Goal: Task Accomplishment & Management: Manage account settings

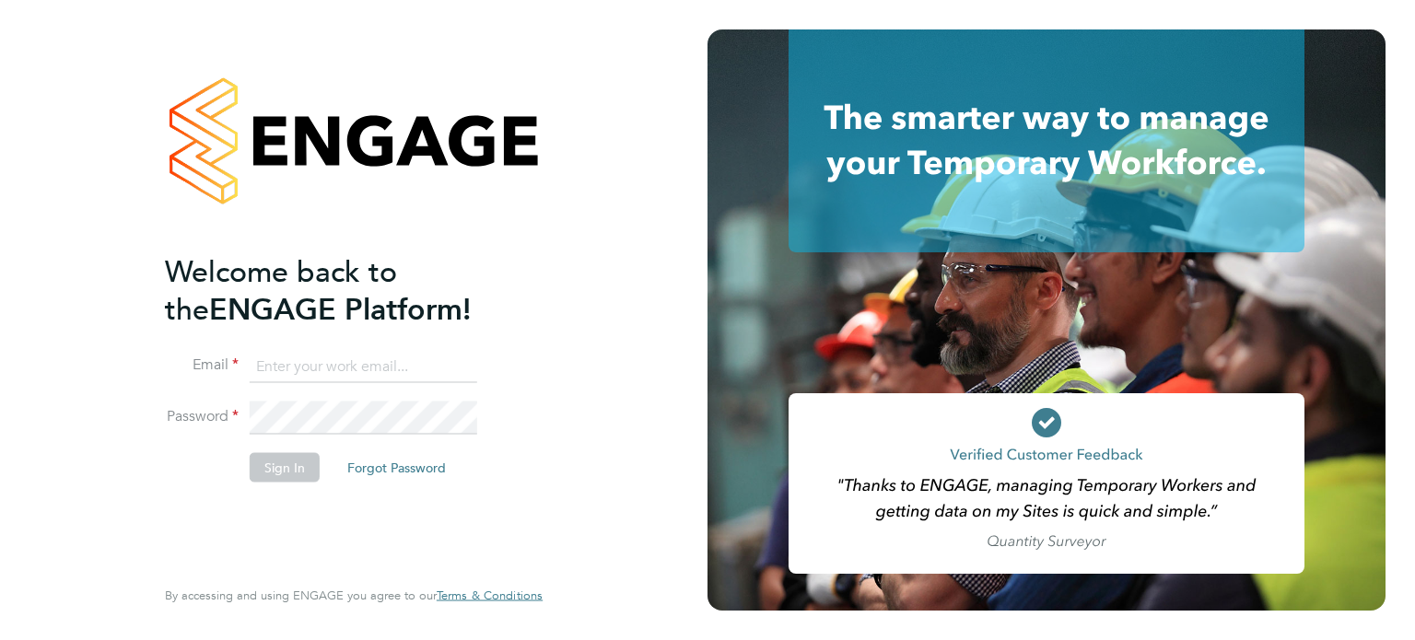
type input "james.croxford@apleona.com"
click at [274, 478] on button "Sign In" at bounding box center [285, 466] width 70 height 29
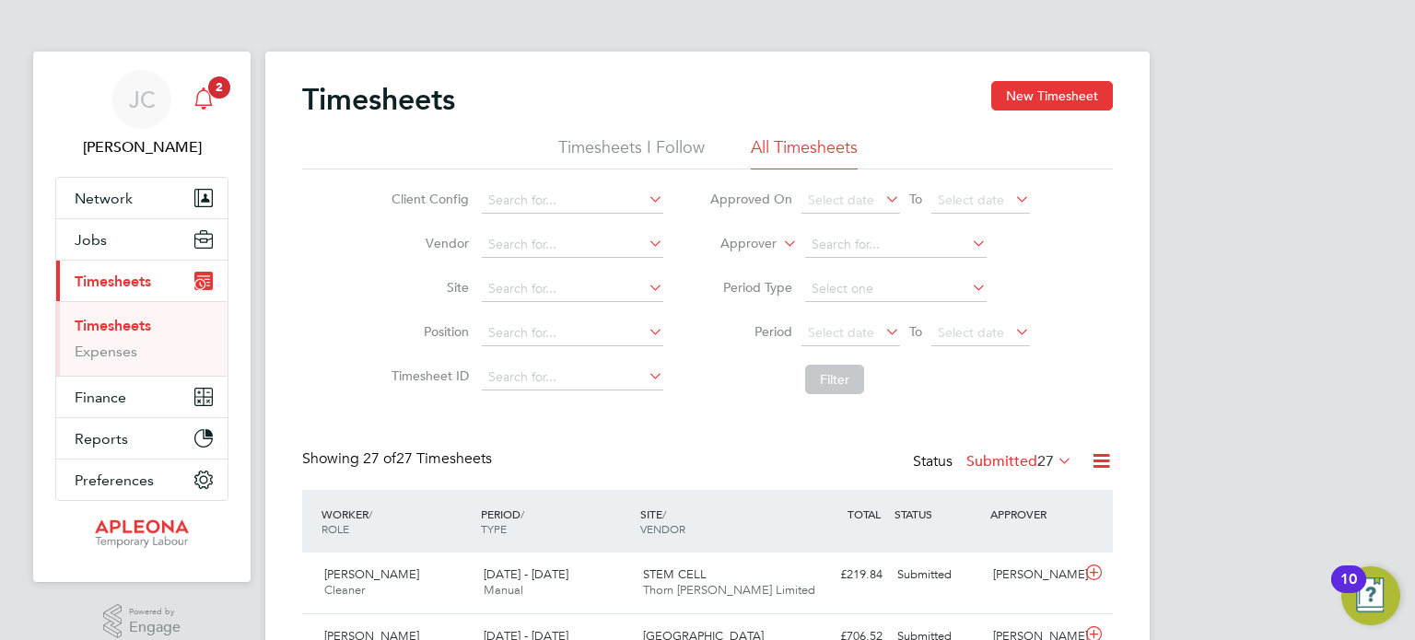
click at [207, 95] on icon "Main navigation" at bounding box center [203, 98] width 22 height 22
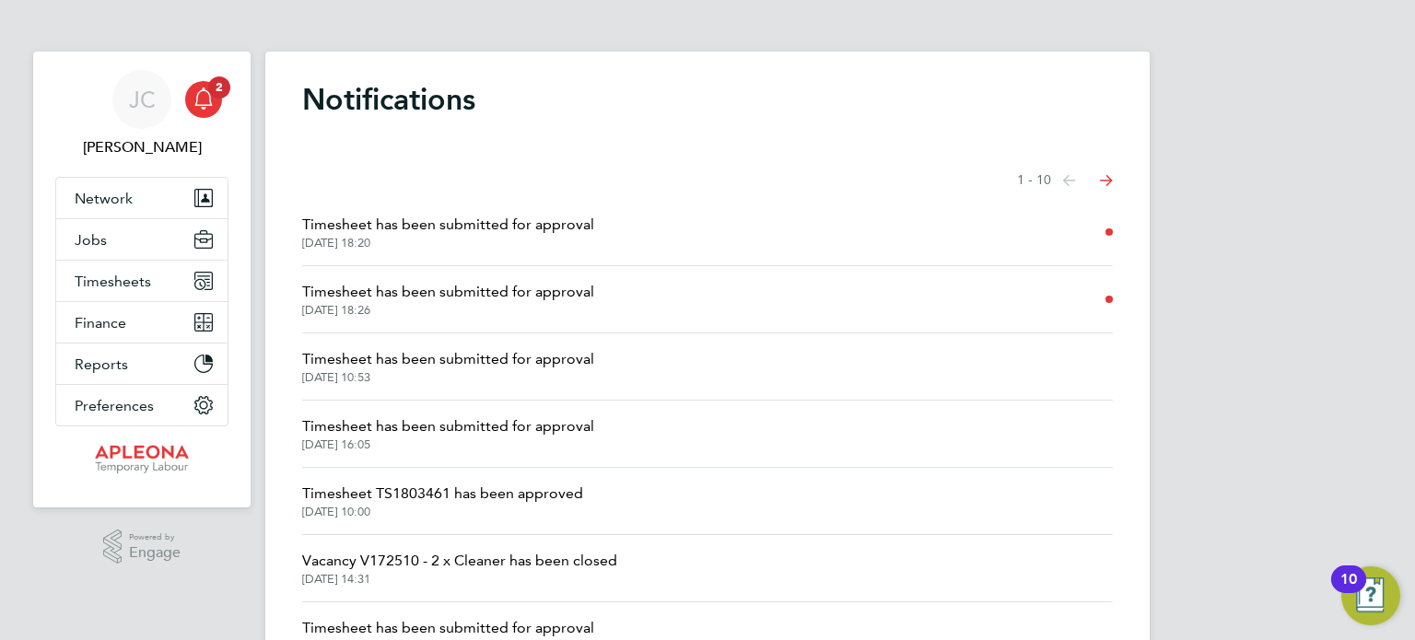
click at [380, 291] on span "Timesheet has been submitted for approval" at bounding box center [448, 292] width 292 height 22
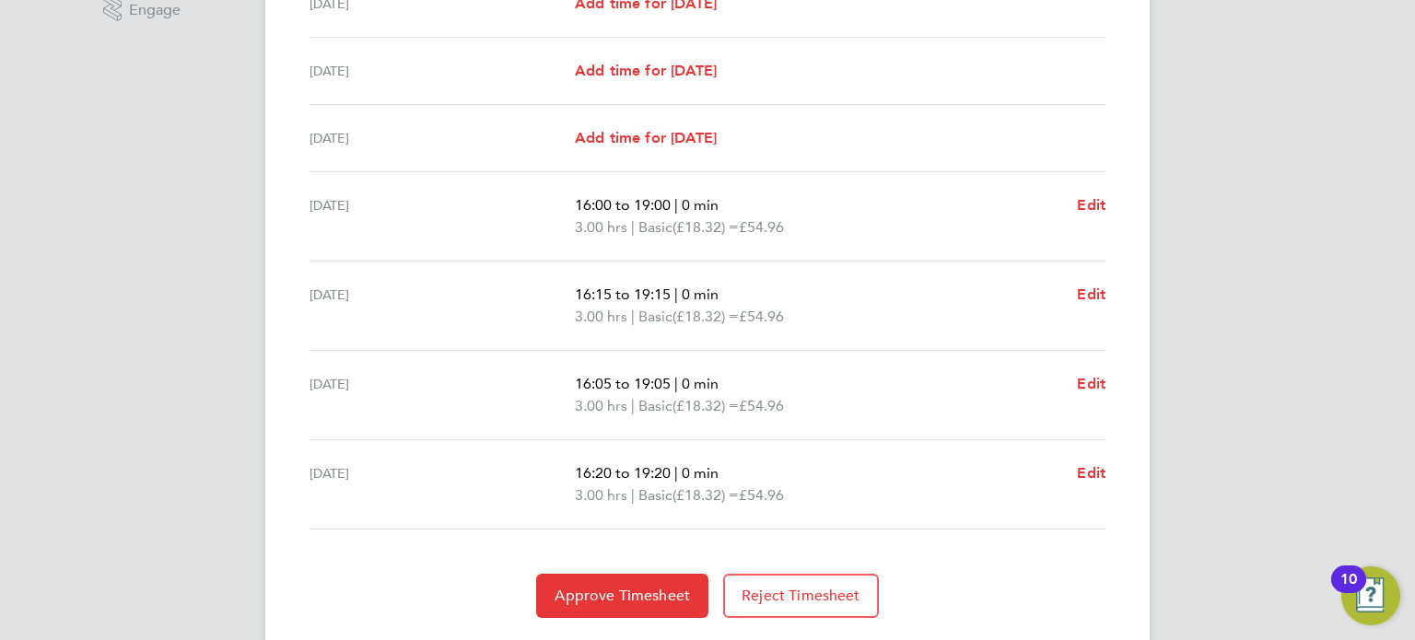
scroll to position [666, 0]
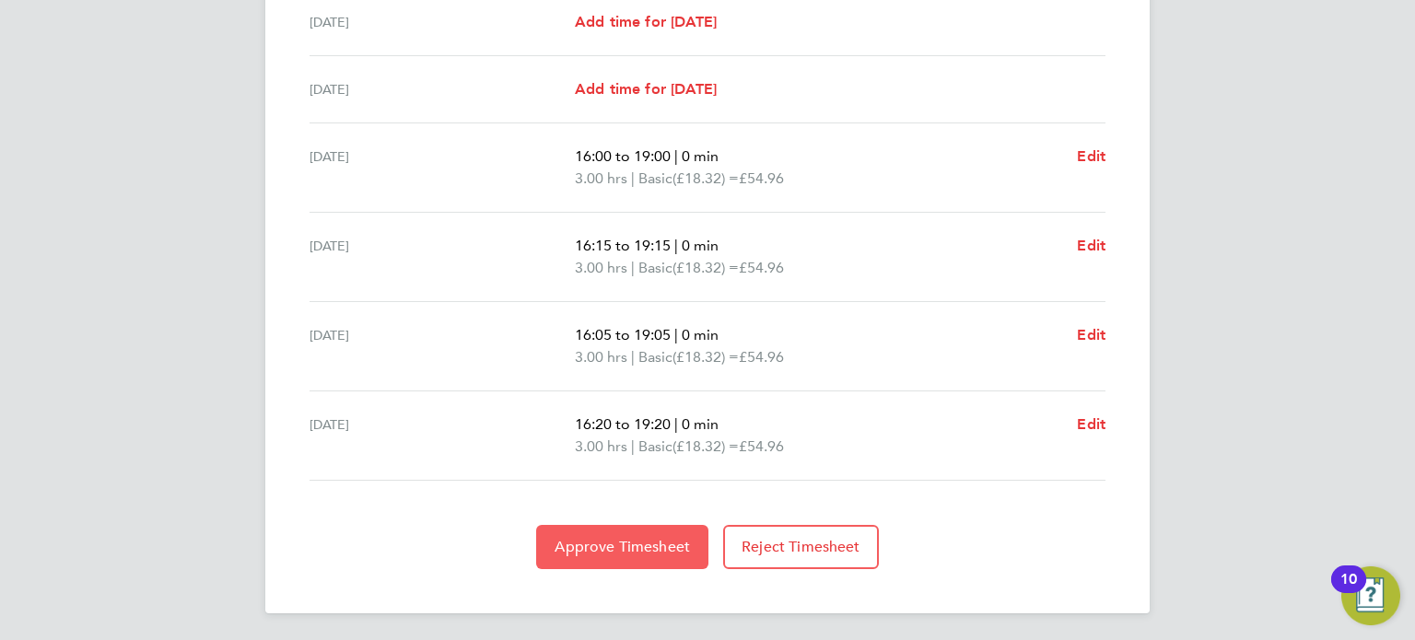
click at [588, 533] on button "Approve Timesheet" at bounding box center [622, 547] width 172 height 44
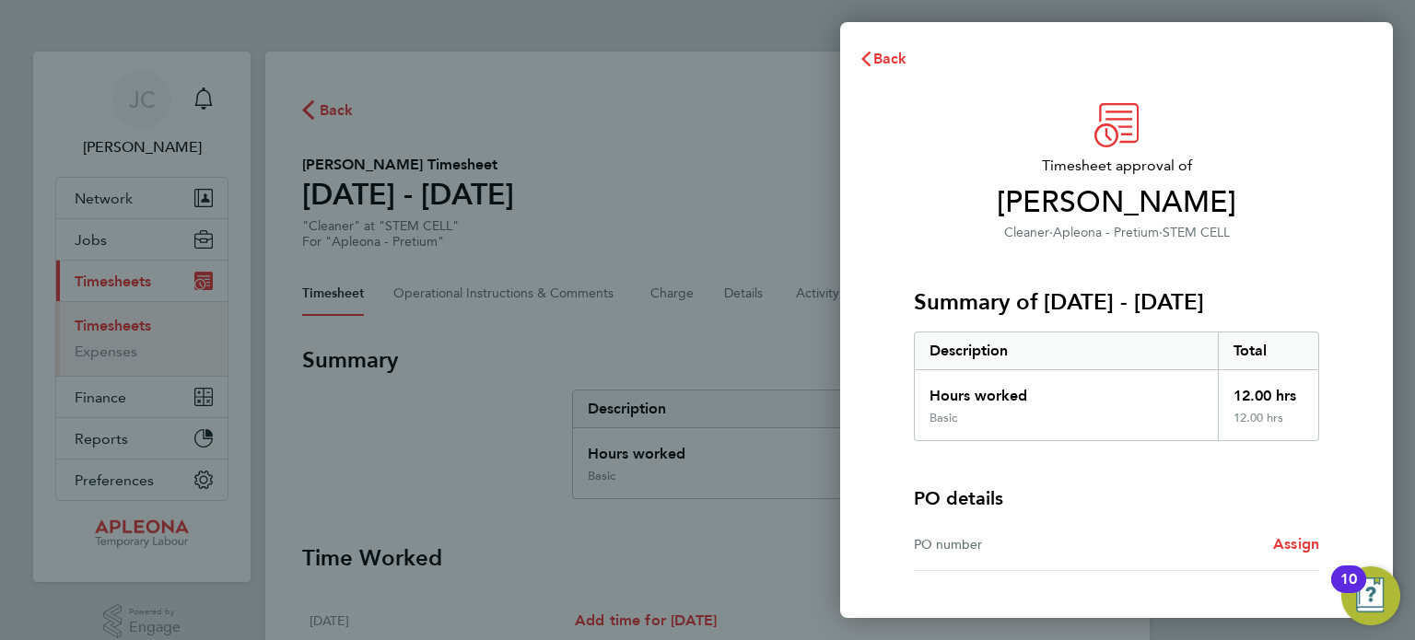
drag, startPoint x: 1024, startPoint y: 532, endPoint x: 1037, endPoint y: 527, distance: 14.0
click at [1024, 530] on div "PO number Assign" at bounding box center [1116, 545] width 405 height 52
click at [1288, 541] on span "Assign" at bounding box center [1296, 543] width 46 height 17
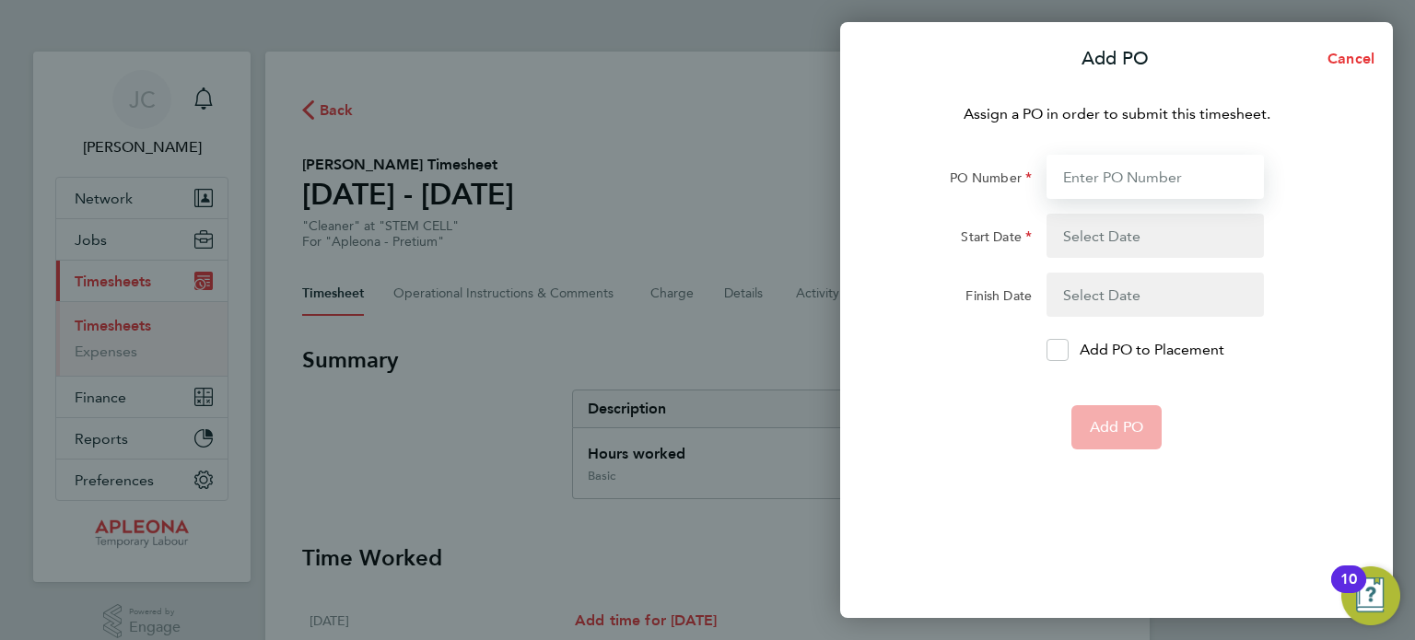
click at [1090, 185] on input "PO Number" at bounding box center [1154, 177] width 217 height 44
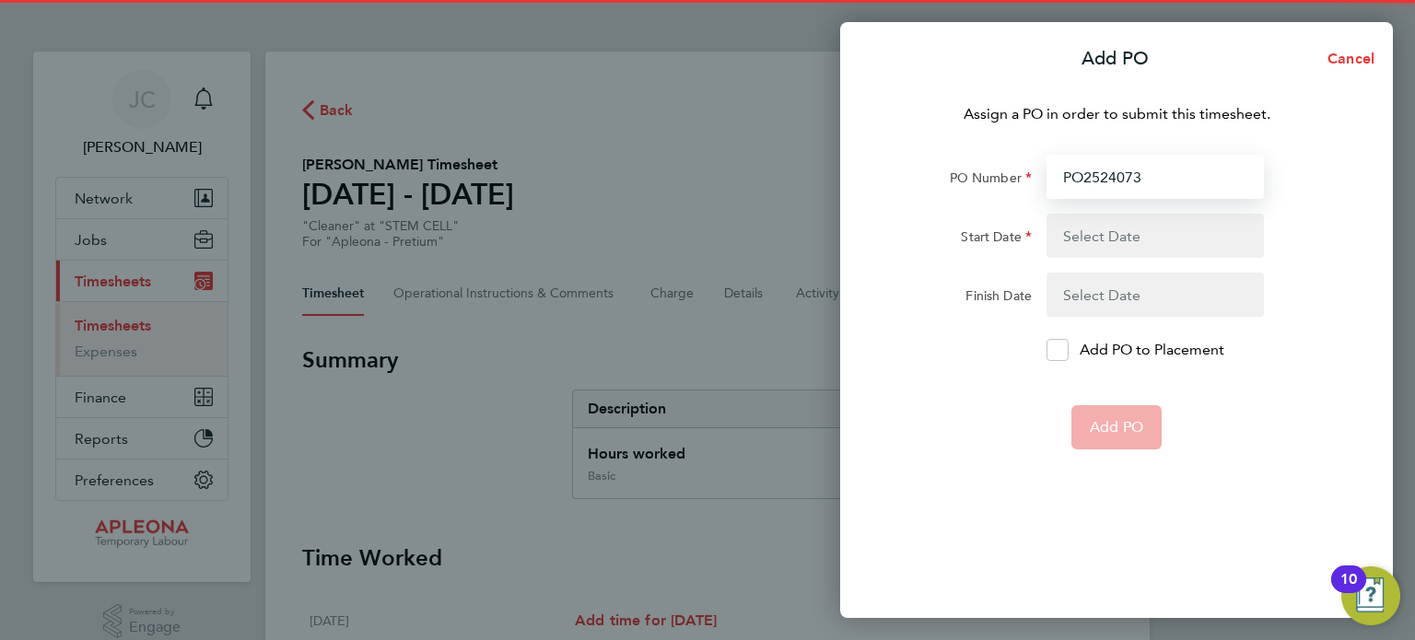
type input "PO2524073"
click at [1144, 239] on button "button" at bounding box center [1154, 236] width 217 height 44
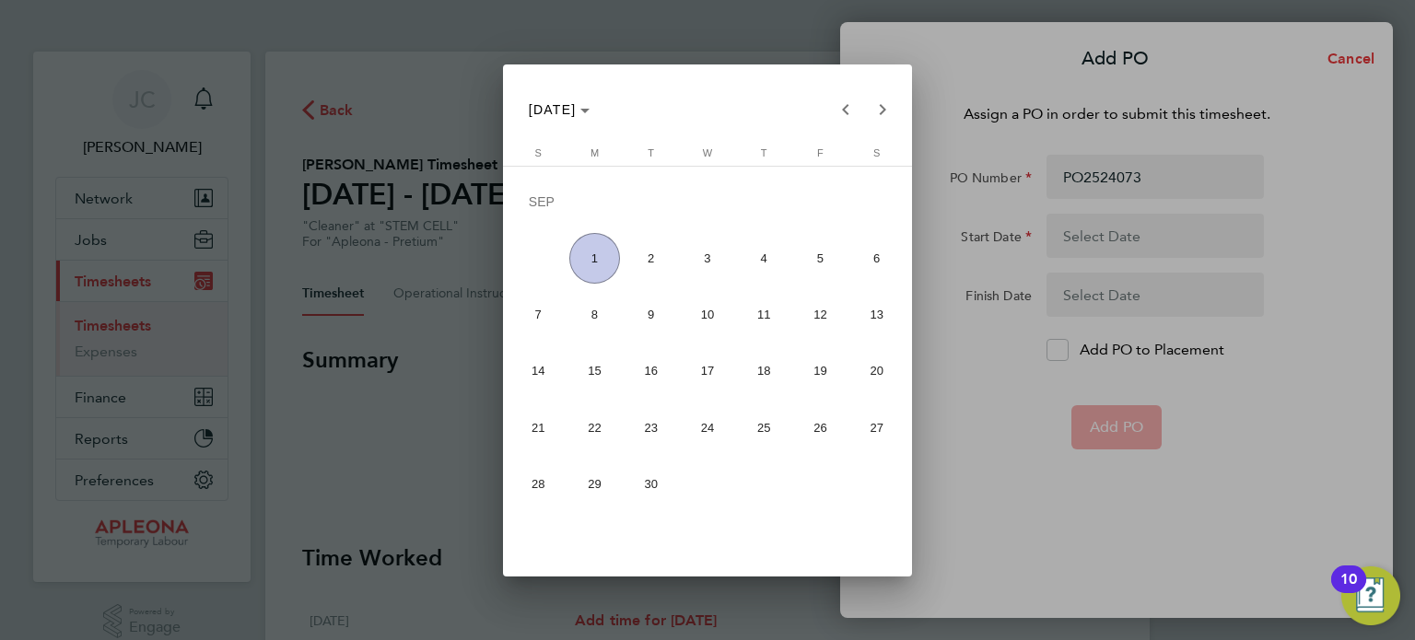
click at [591, 261] on span "1" at bounding box center [594, 258] width 51 height 51
type input "[DATE]"
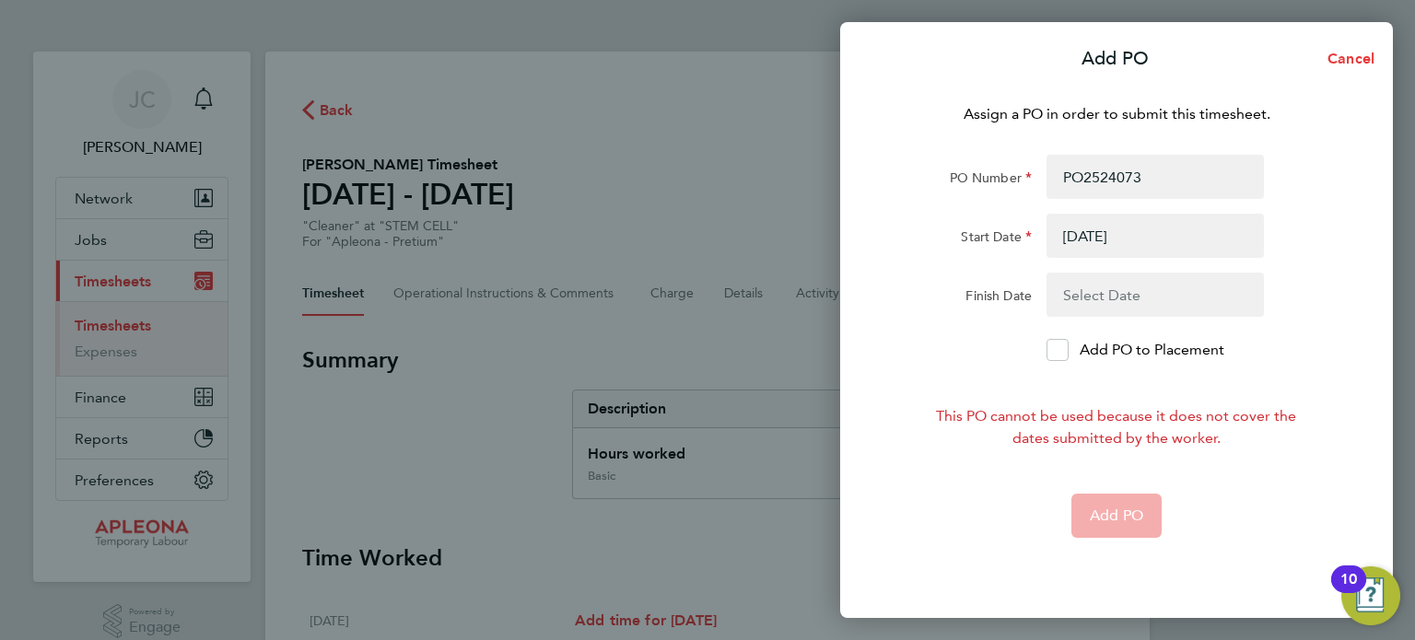
click at [1073, 301] on button "button" at bounding box center [1154, 295] width 217 height 44
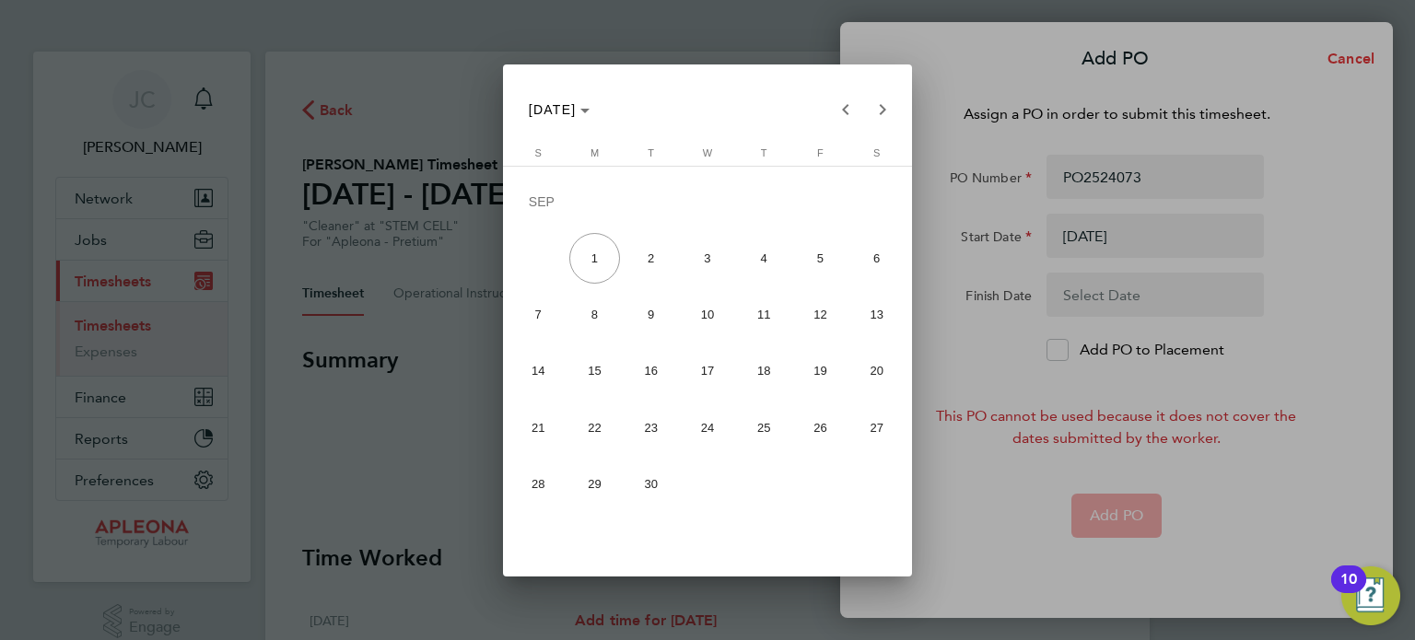
click at [821, 427] on span "26" at bounding box center [820, 427] width 51 height 51
type input "[DATE]"
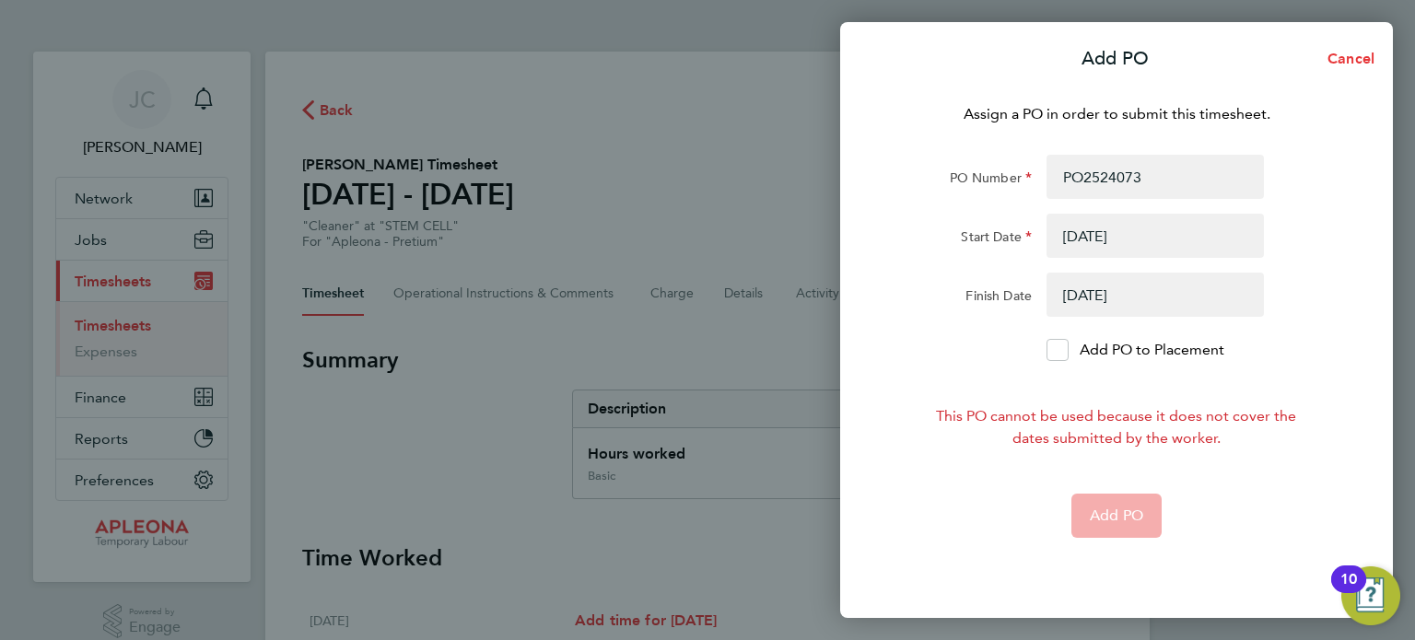
click at [1125, 244] on button "button" at bounding box center [1154, 236] width 217 height 44
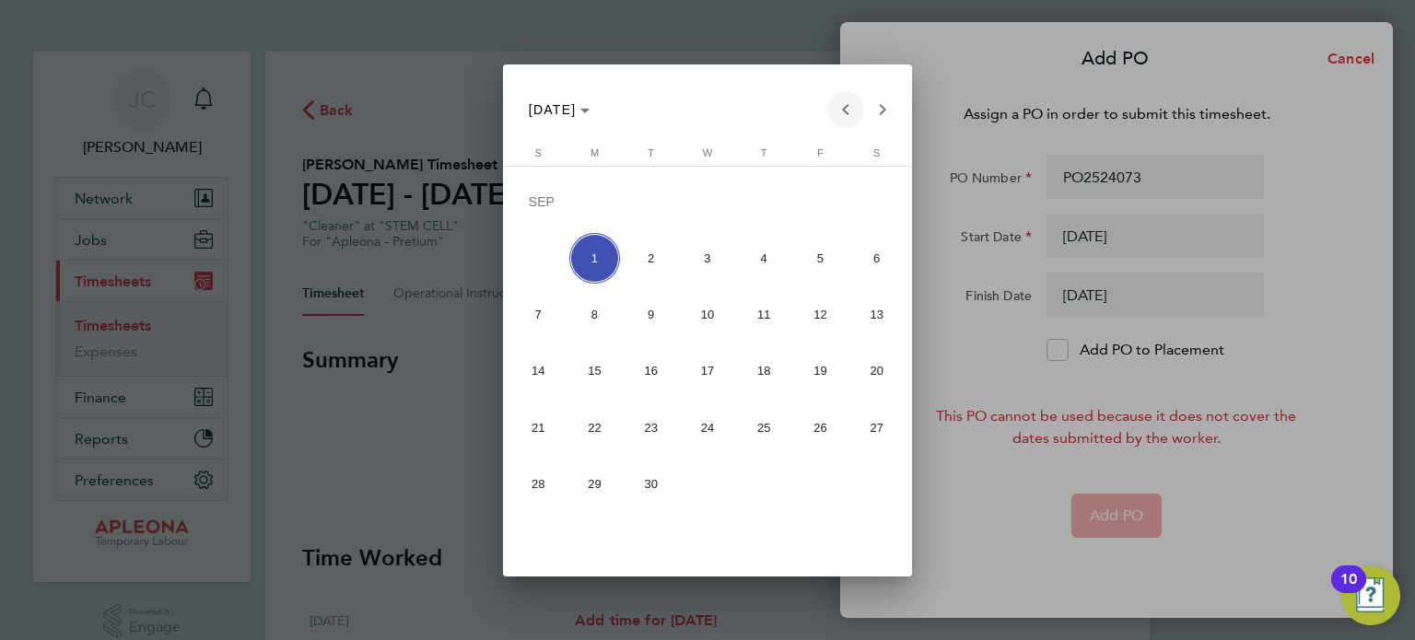
click at [835, 111] on span "Previous month" at bounding box center [845, 109] width 37 height 37
click at [584, 439] on span "25" at bounding box center [594, 431] width 51 height 51
type input "[DATE]"
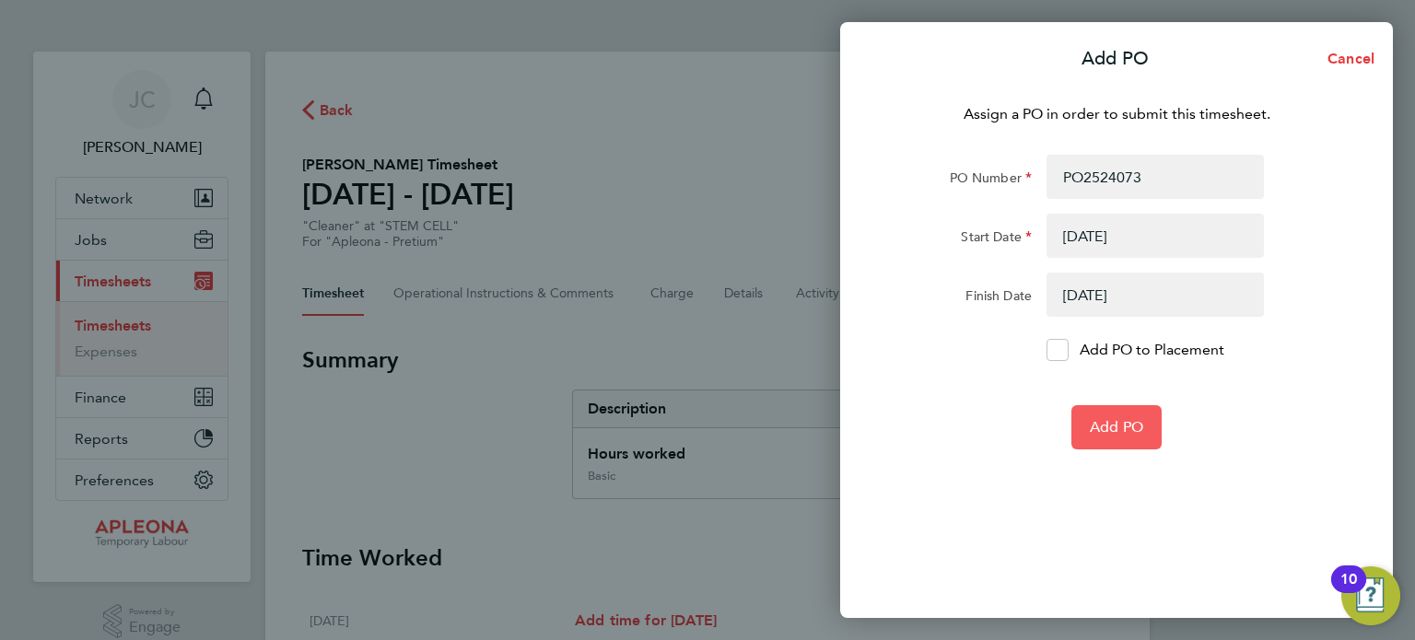
click at [1116, 423] on span "Add PO" at bounding box center [1116, 427] width 53 height 18
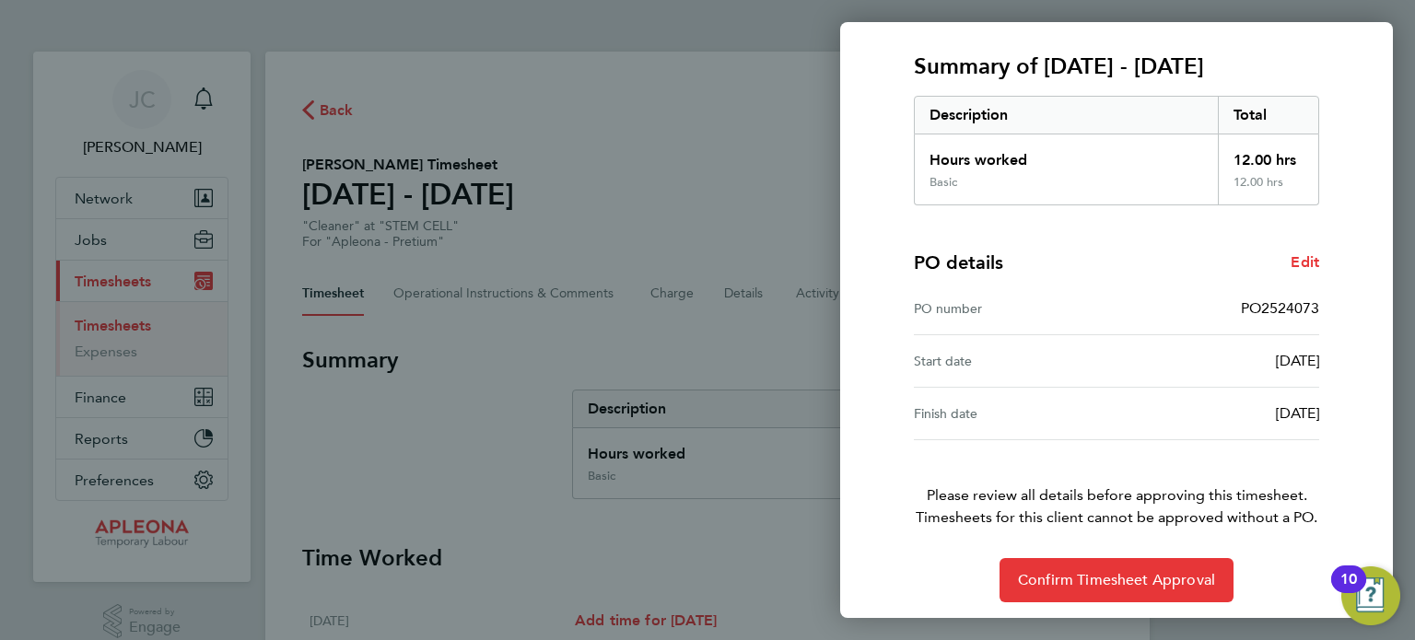
scroll to position [240, 0]
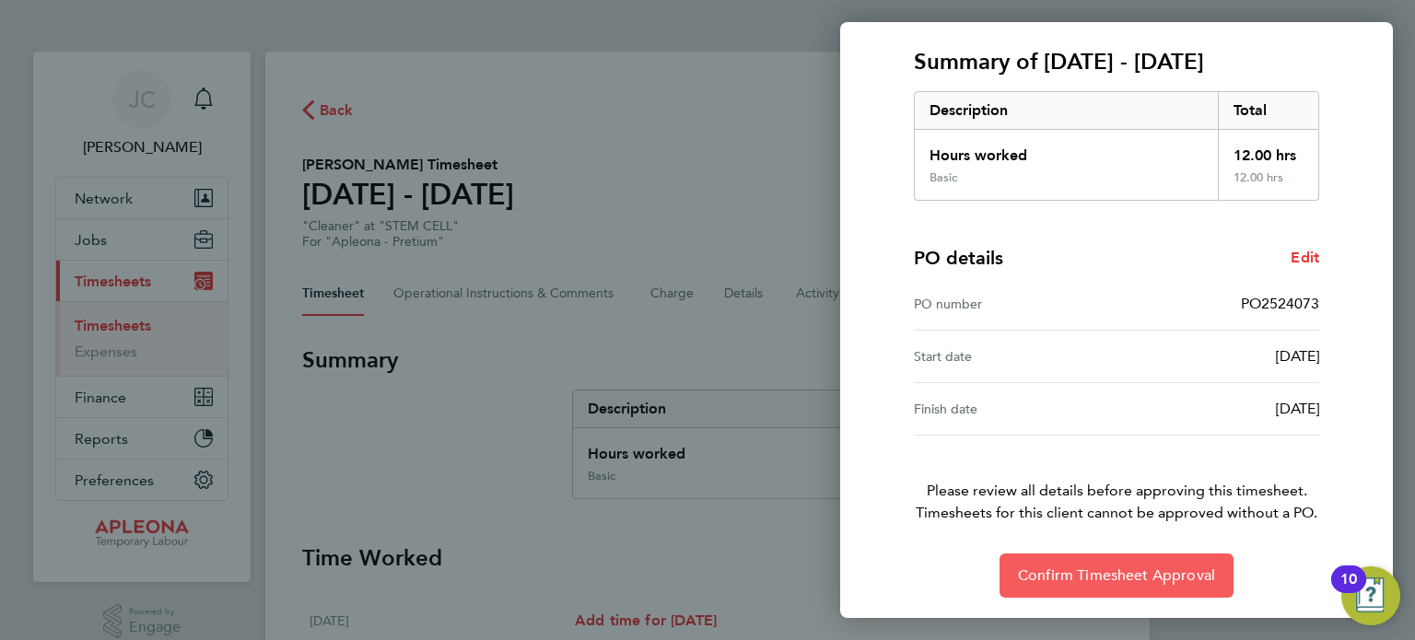
click at [1048, 566] on span "Confirm Timesheet Approval" at bounding box center [1116, 575] width 197 height 18
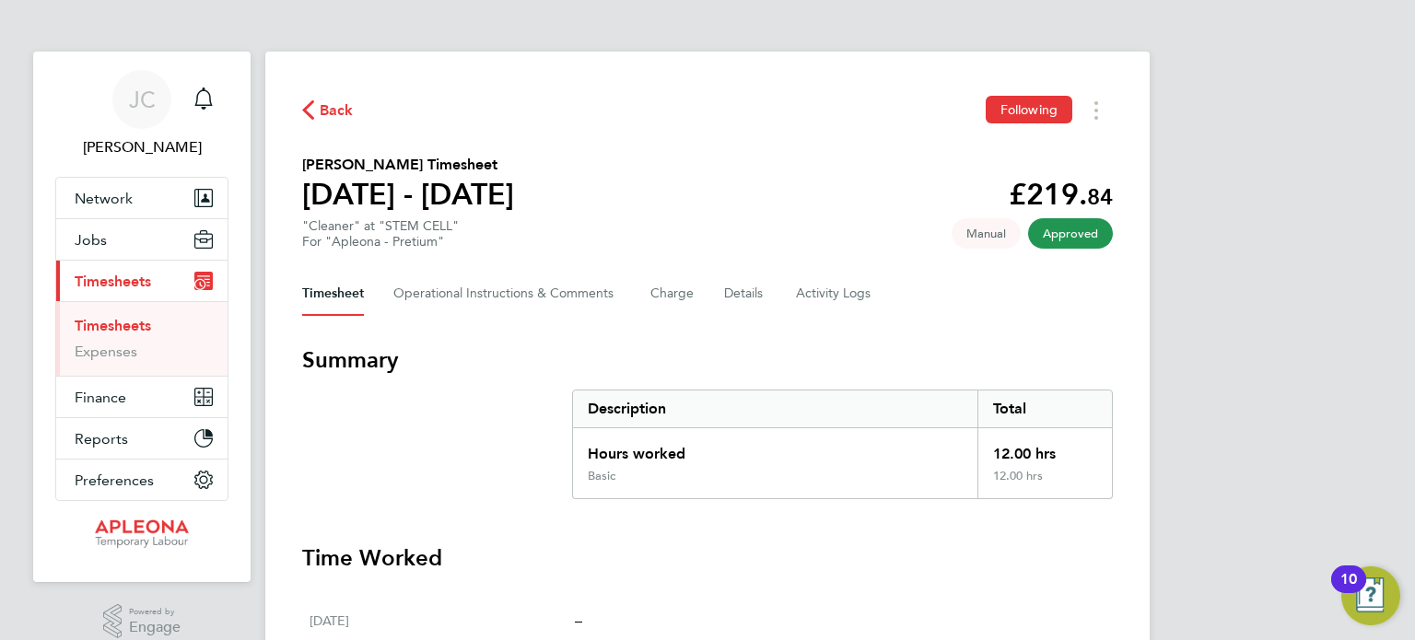
click at [332, 109] on span "Back" at bounding box center [337, 110] width 34 height 22
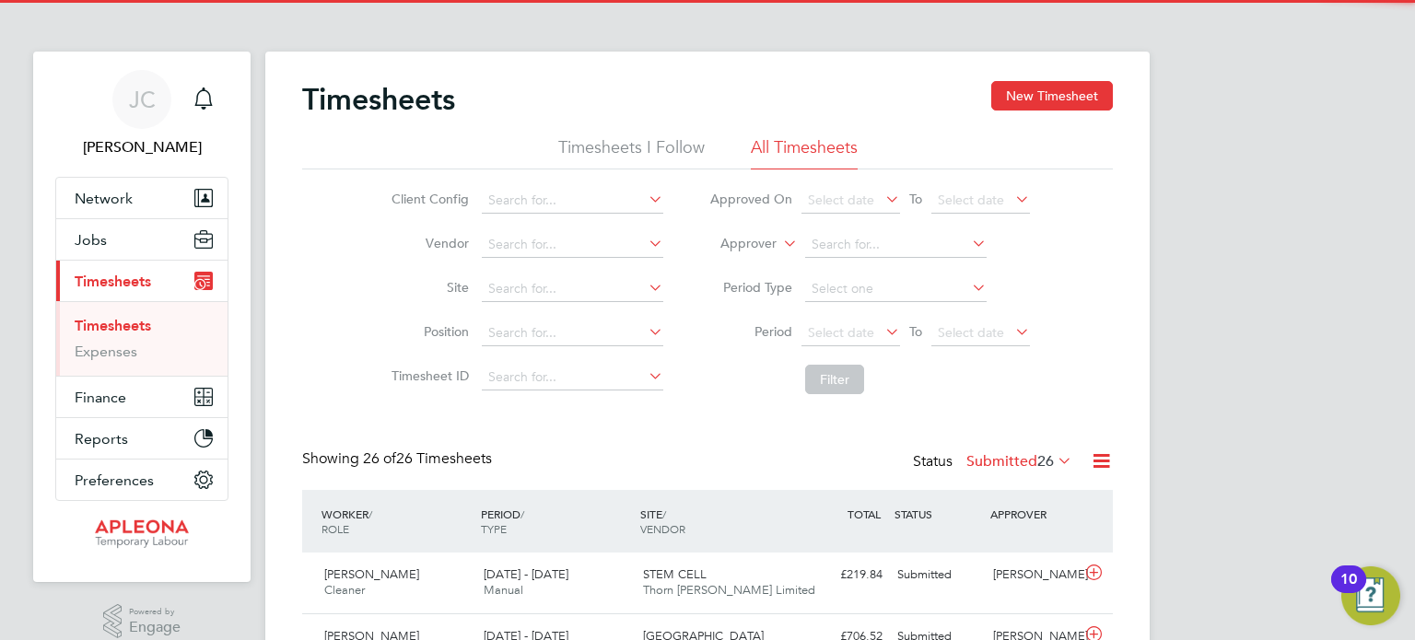
scroll to position [46, 160]
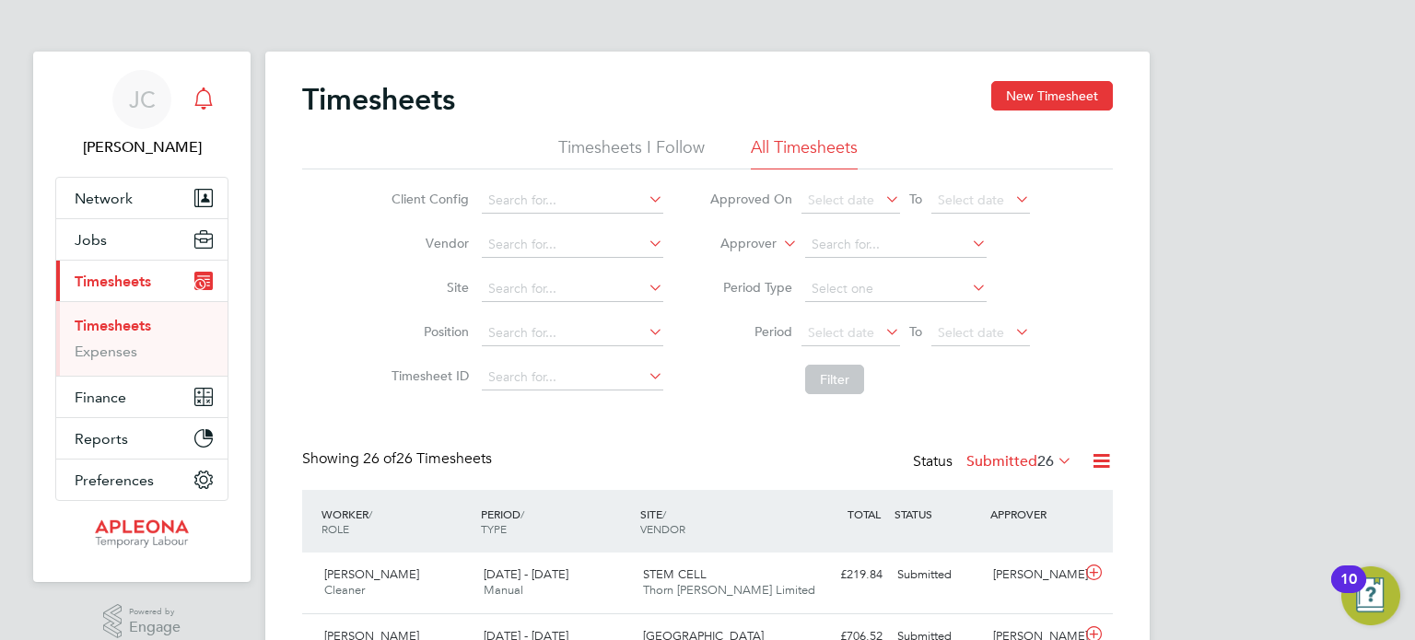
click at [204, 100] on icon "Main navigation" at bounding box center [203, 98] width 22 height 22
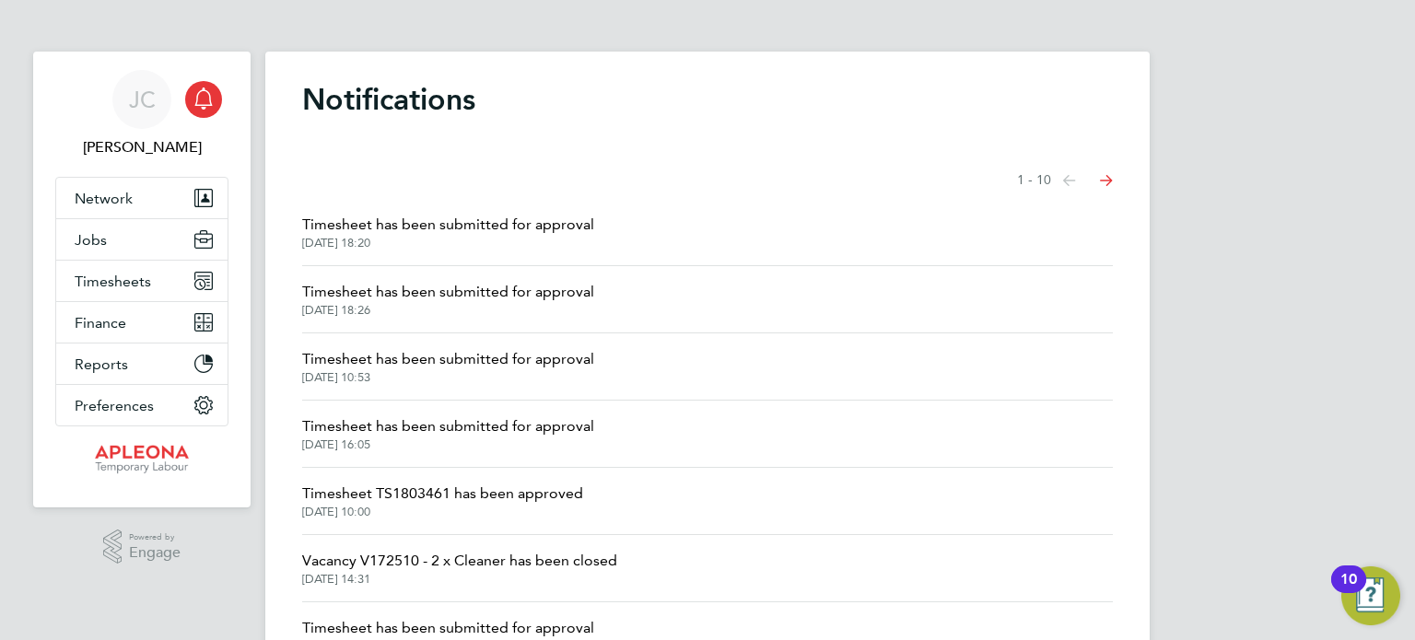
click at [490, 223] on span "Timesheet has been submitted for approval" at bounding box center [448, 225] width 292 height 22
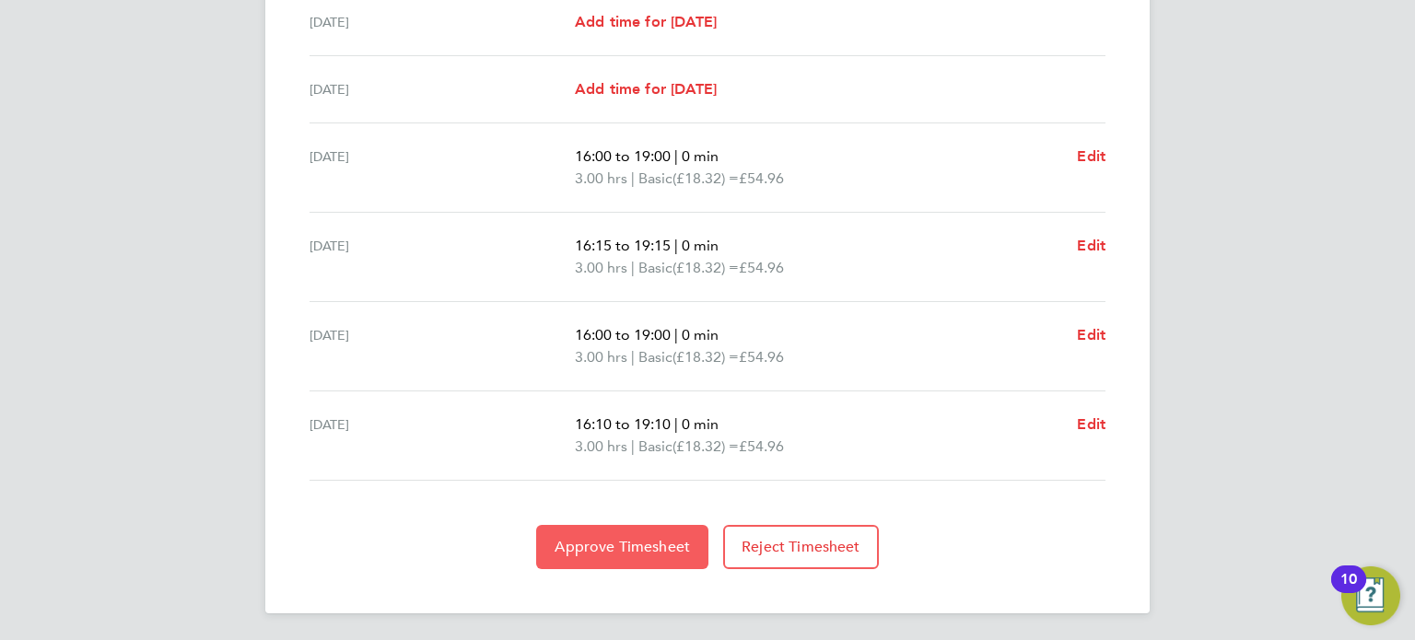
click at [648, 533] on button "Approve Timesheet" at bounding box center [622, 547] width 172 height 44
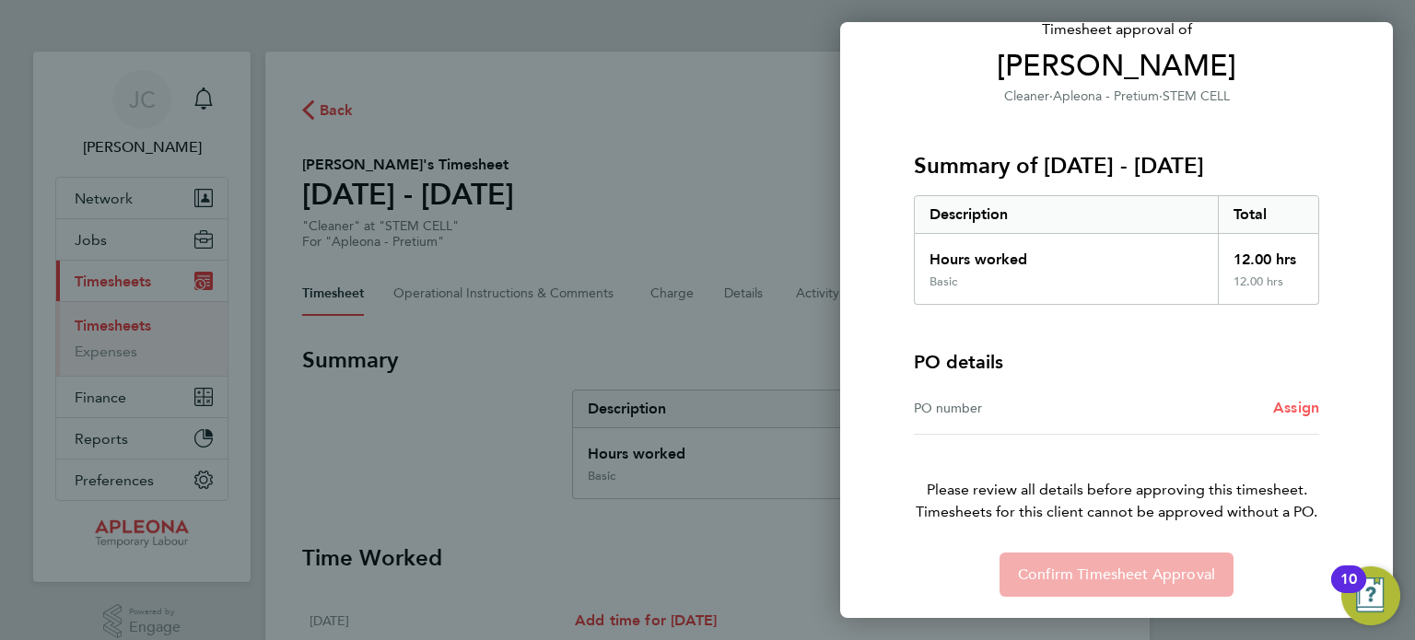
click at [1313, 412] on span "Assign" at bounding box center [1296, 407] width 46 height 17
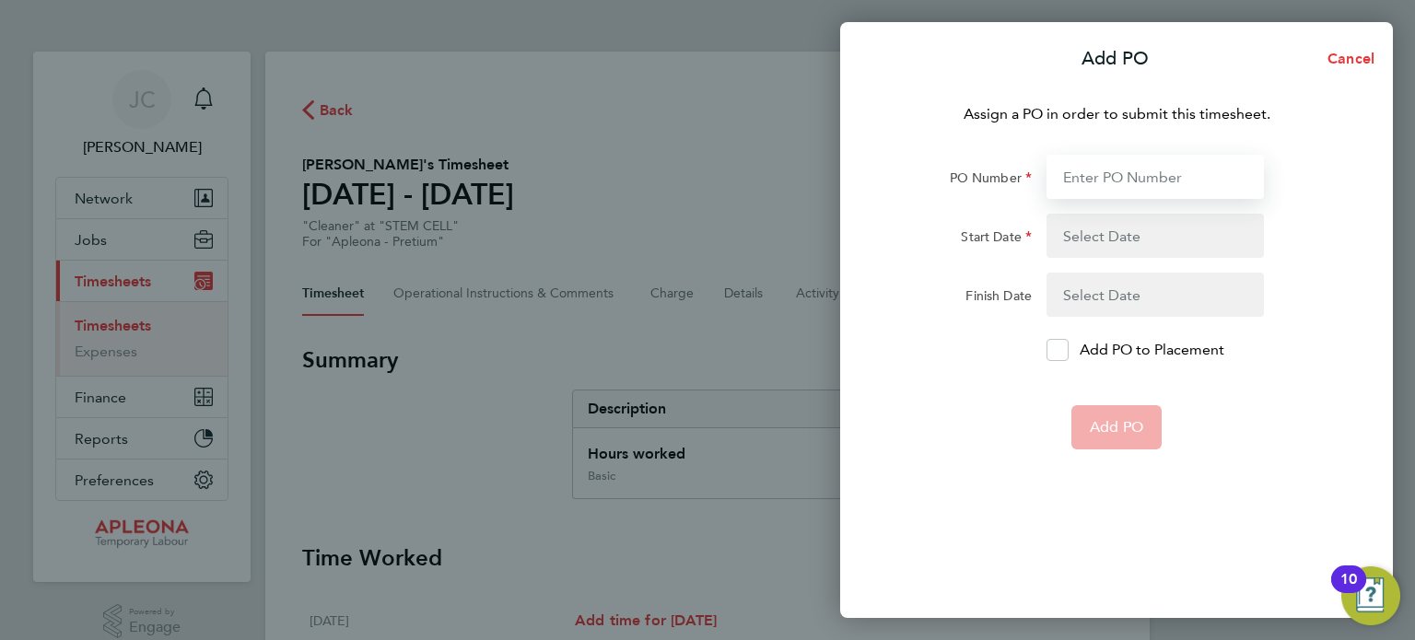
click at [1159, 180] on input "PO Number" at bounding box center [1154, 177] width 217 height 44
type input "PO2524073"
type input "[DATE]"
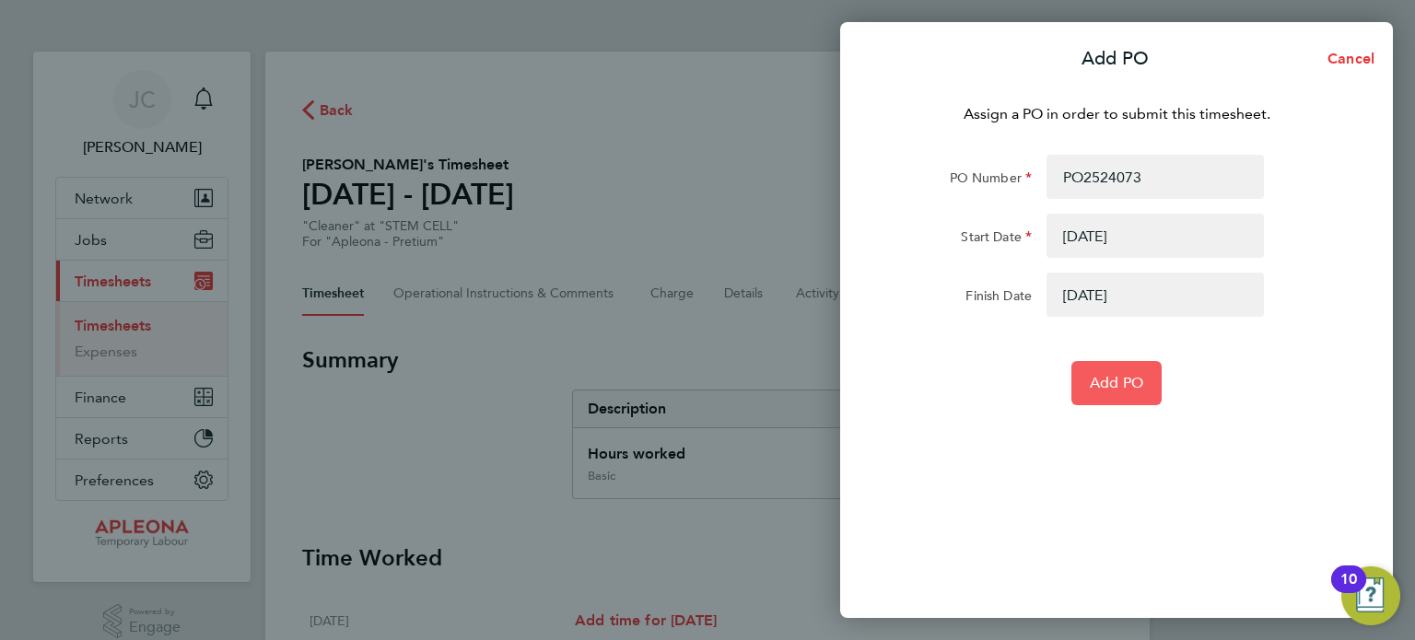
click at [1128, 383] on span "Add PO" at bounding box center [1116, 383] width 53 height 18
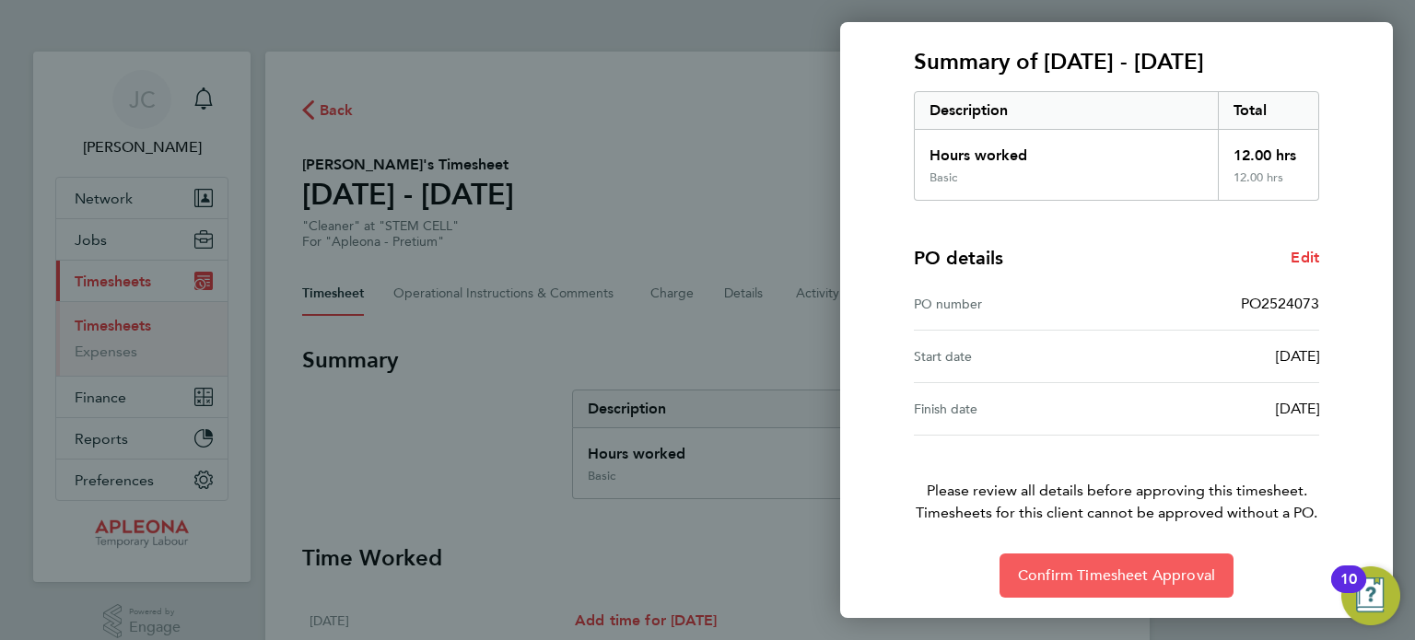
click at [1113, 566] on span "Confirm Timesheet Approval" at bounding box center [1116, 575] width 197 height 18
